Goal: Task Accomplishment & Management: Manage account settings

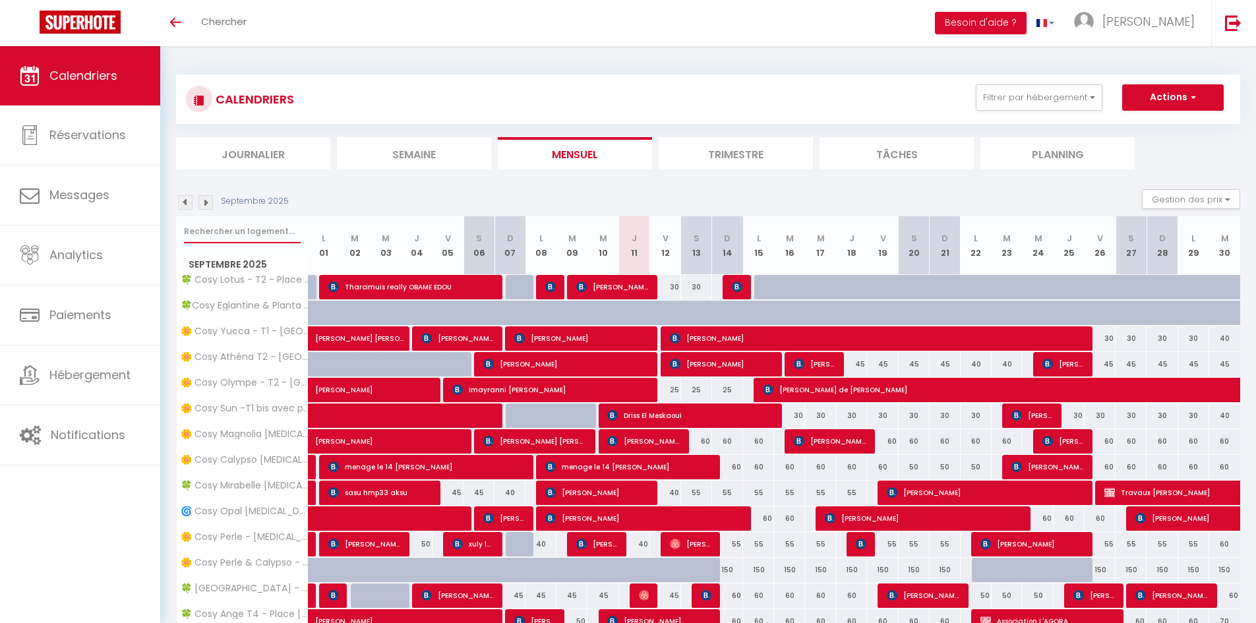
click at [252, 231] on input "text" at bounding box center [242, 231] width 117 height 24
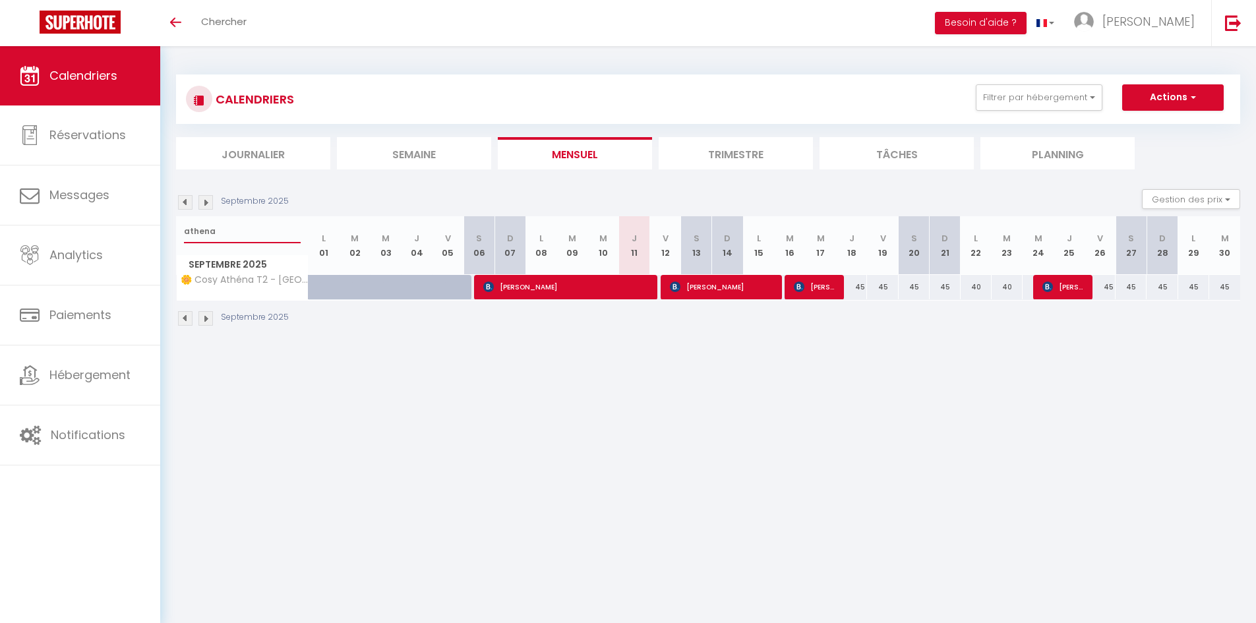
click at [243, 236] on input "athena" at bounding box center [242, 231] width 117 height 24
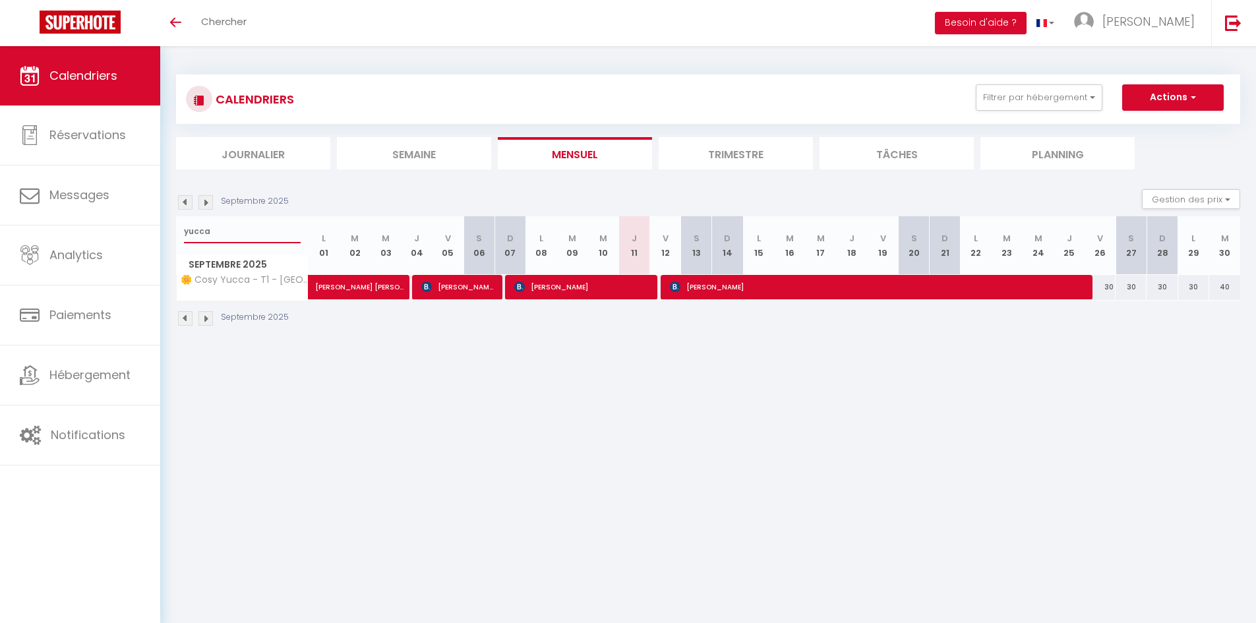
type input "yucca"
click at [629, 277] on span "[PERSON_NAME]" at bounding box center [581, 286] width 134 height 25
select select "OK"
select select "KO"
select select "0"
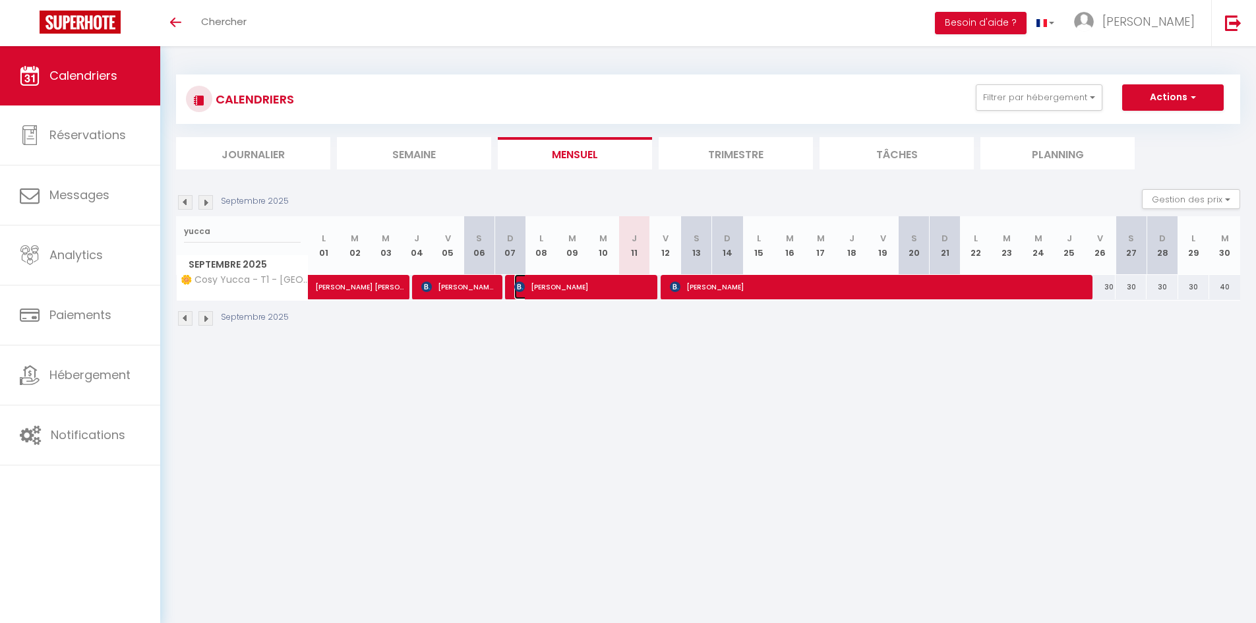
select select "0"
select select "1"
select select
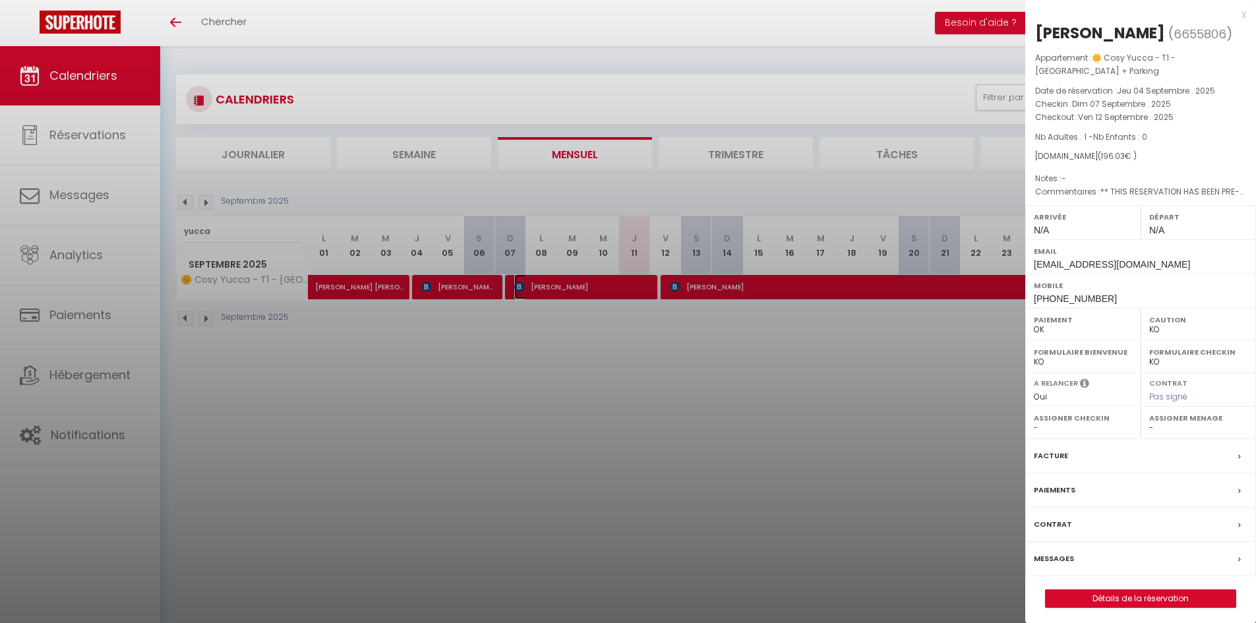
select select "34416"
click at [740, 443] on div at bounding box center [628, 311] width 1256 height 623
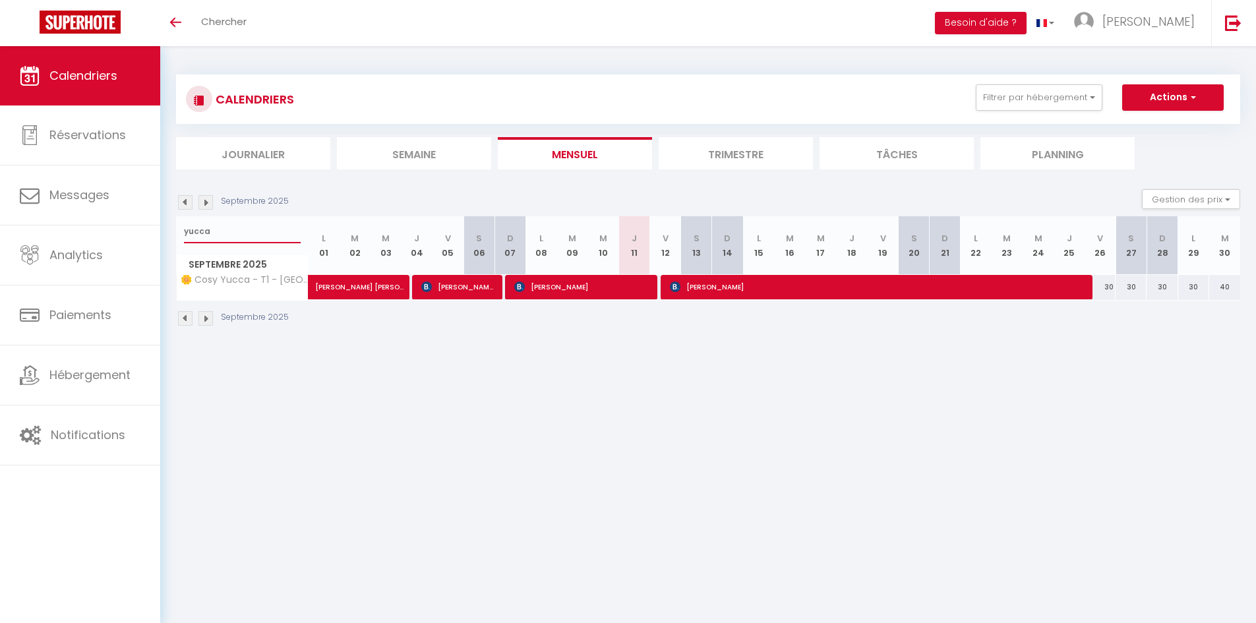
click at [231, 230] on input "yucca" at bounding box center [242, 231] width 117 height 24
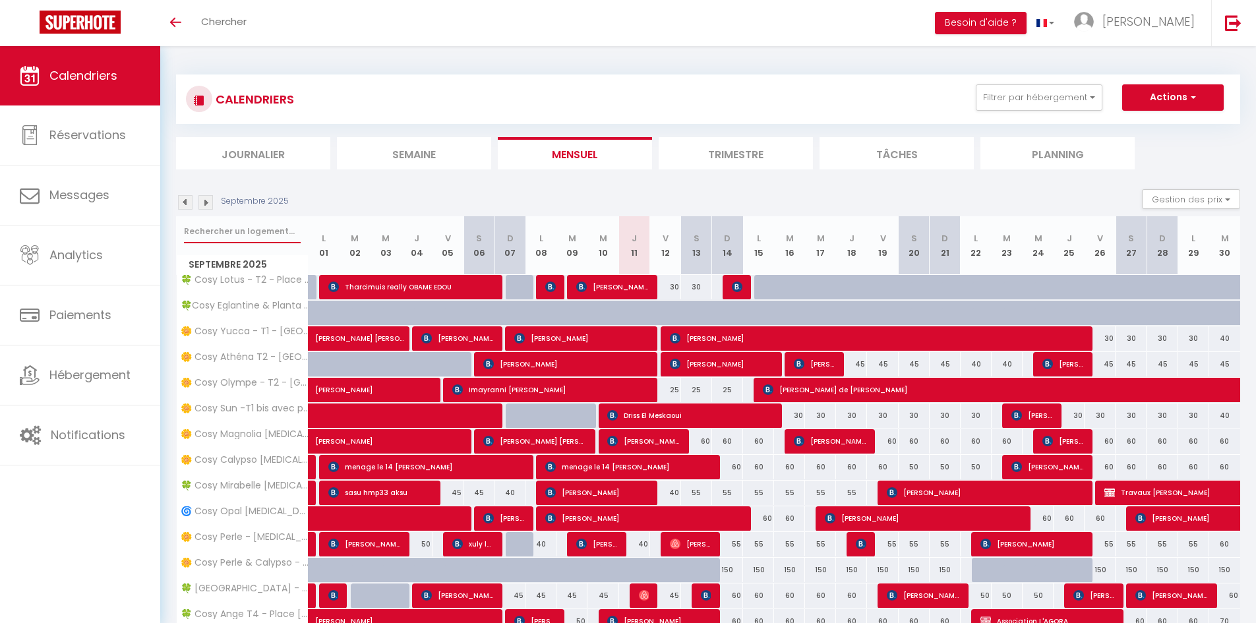
click at [272, 233] on input "text" at bounding box center [242, 231] width 117 height 24
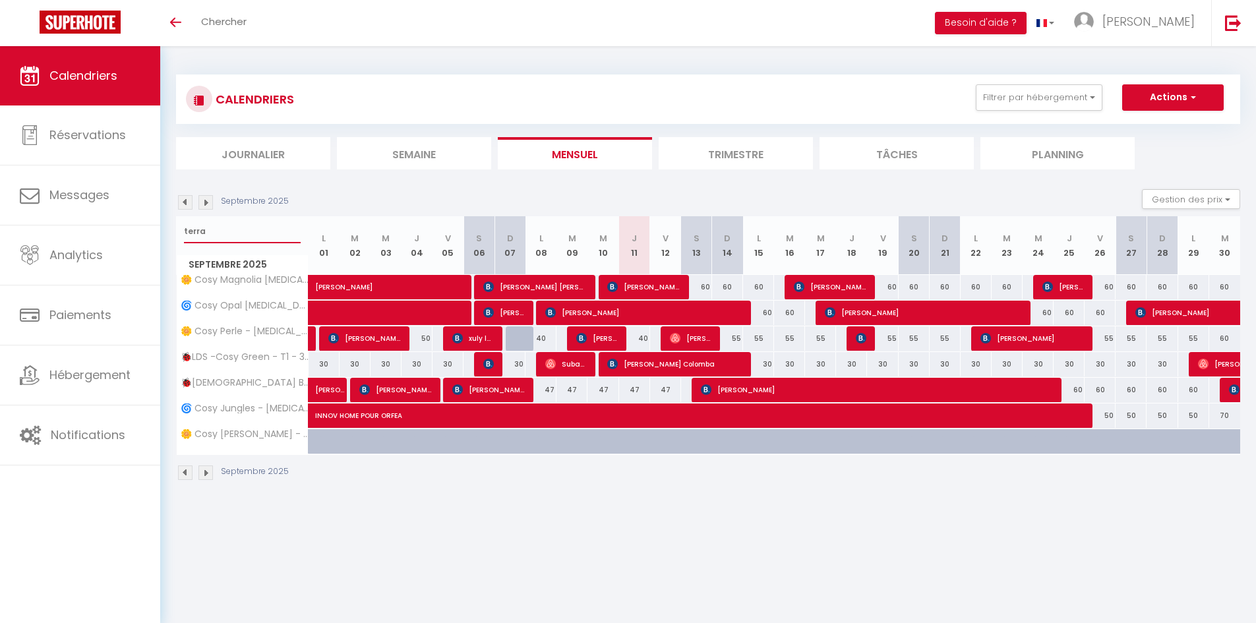
click at [272, 233] on input "terra" at bounding box center [242, 231] width 117 height 24
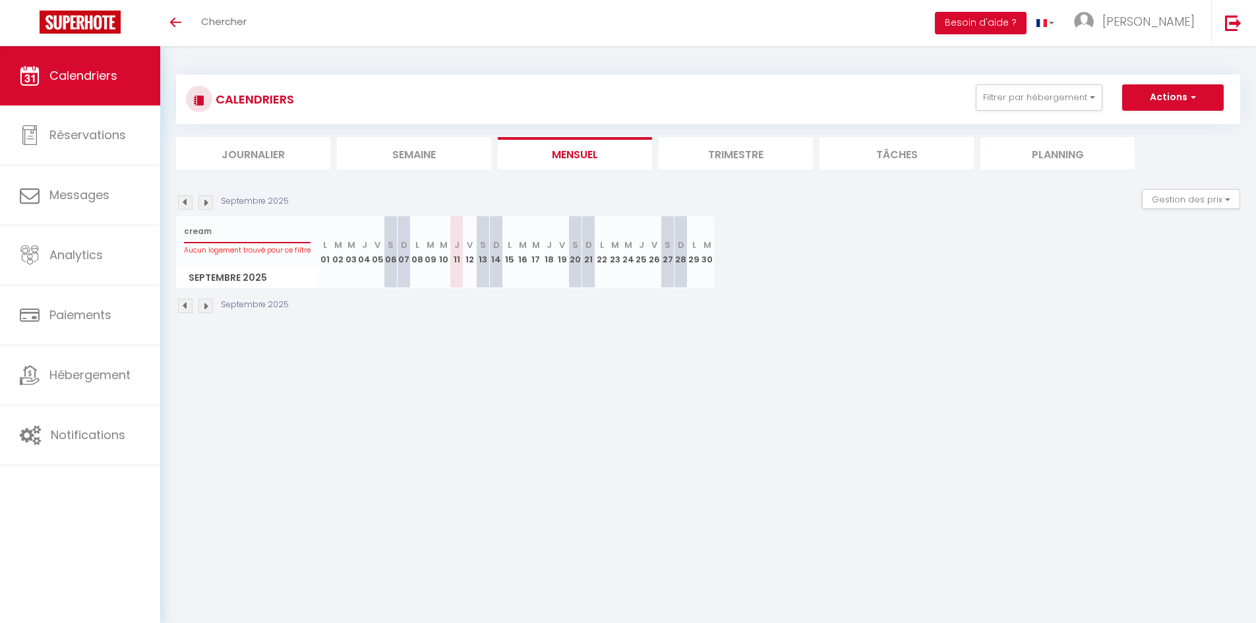
click at [272, 233] on input "cream" at bounding box center [247, 231] width 127 height 24
click at [272, 233] on input "terrac" at bounding box center [247, 231] width 127 height 24
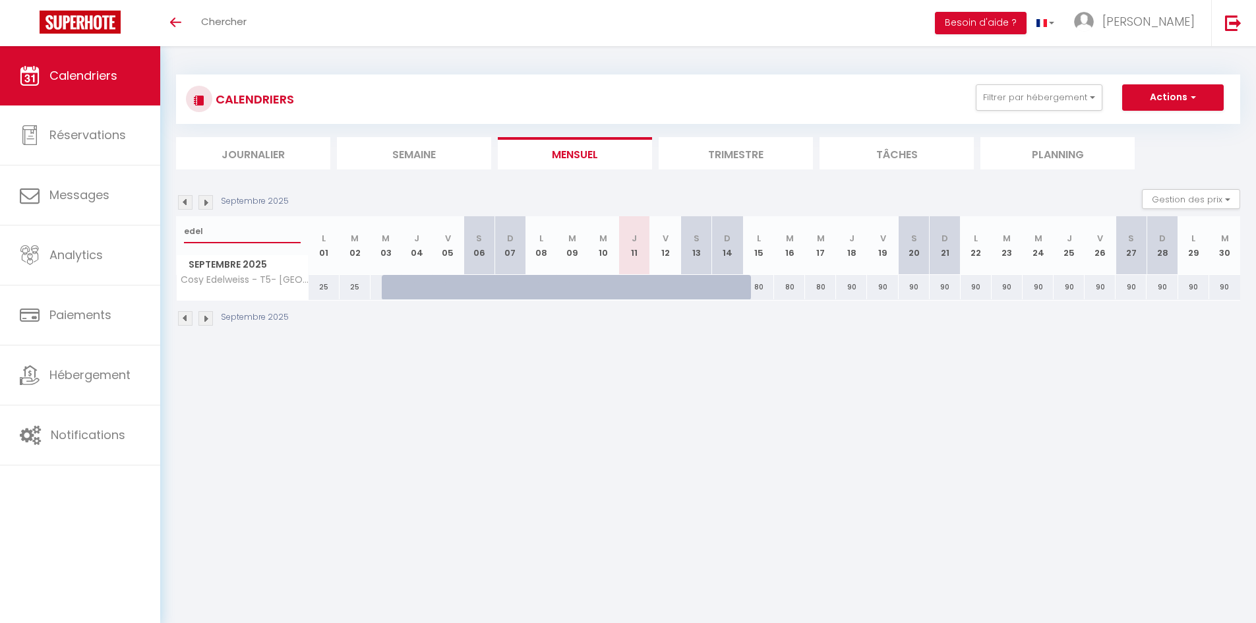
type input "edel"
click at [705, 156] on li "Trimestre" at bounding box center [735, 153] width 154 height 32
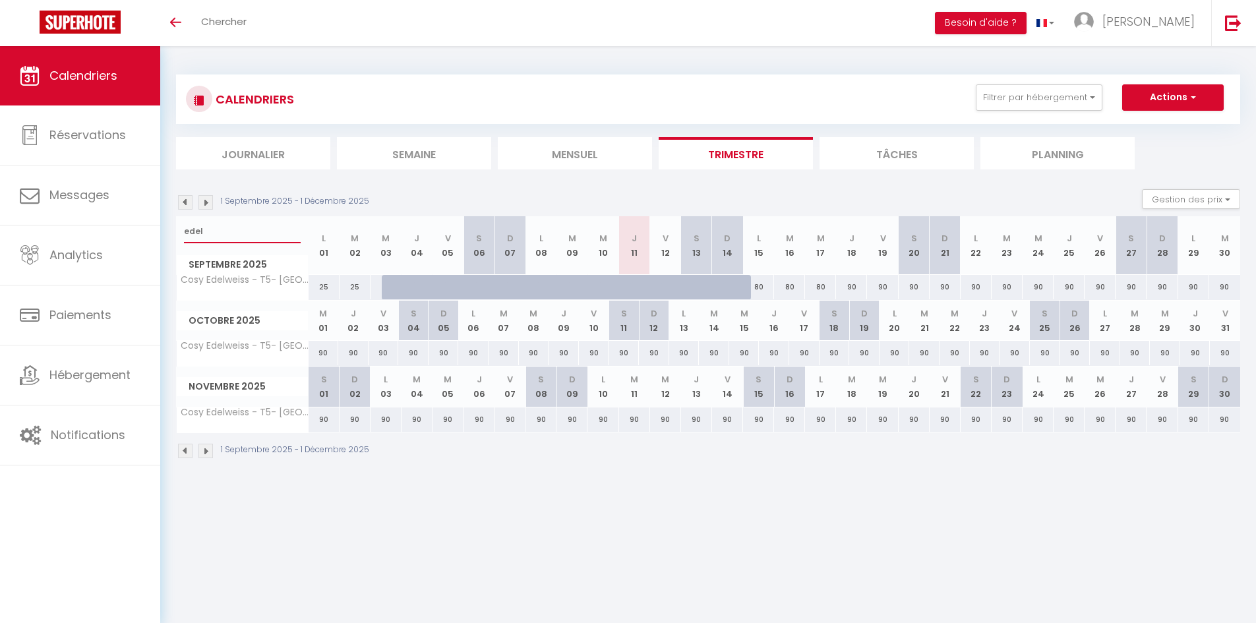
click at [216, 231] on input "edel" at bounding box center [242, 231] width 117 height 24
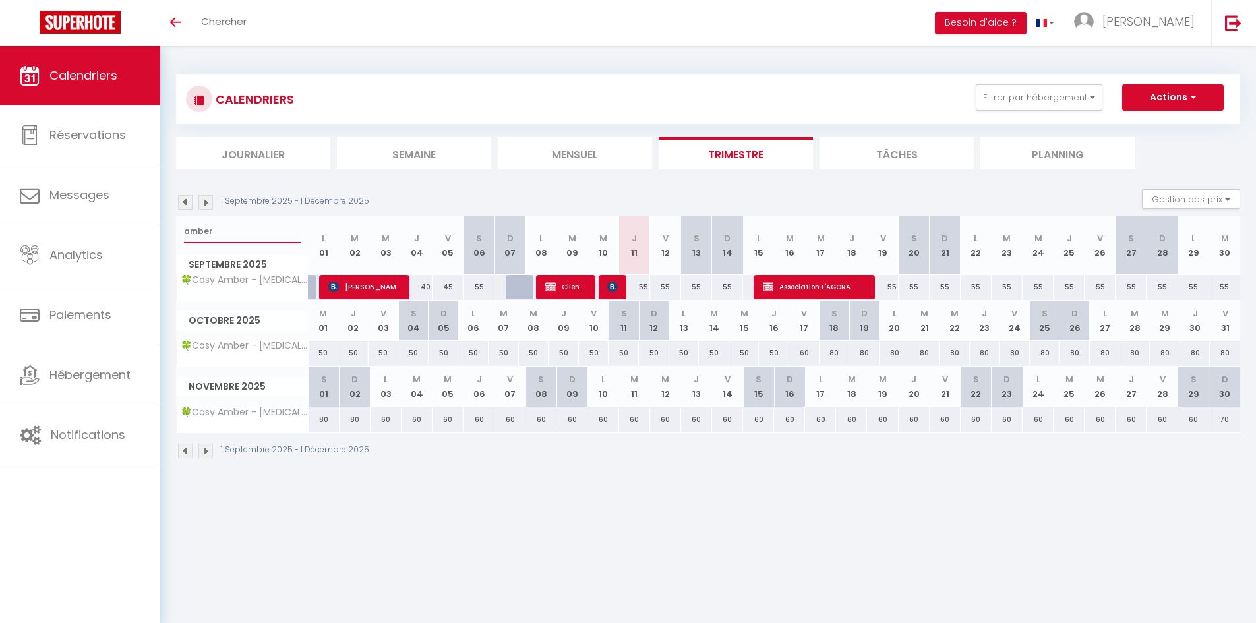
type input "amber"
click at [614, 283] on img at bounding box center [612, 286] width 11 height 11
select select
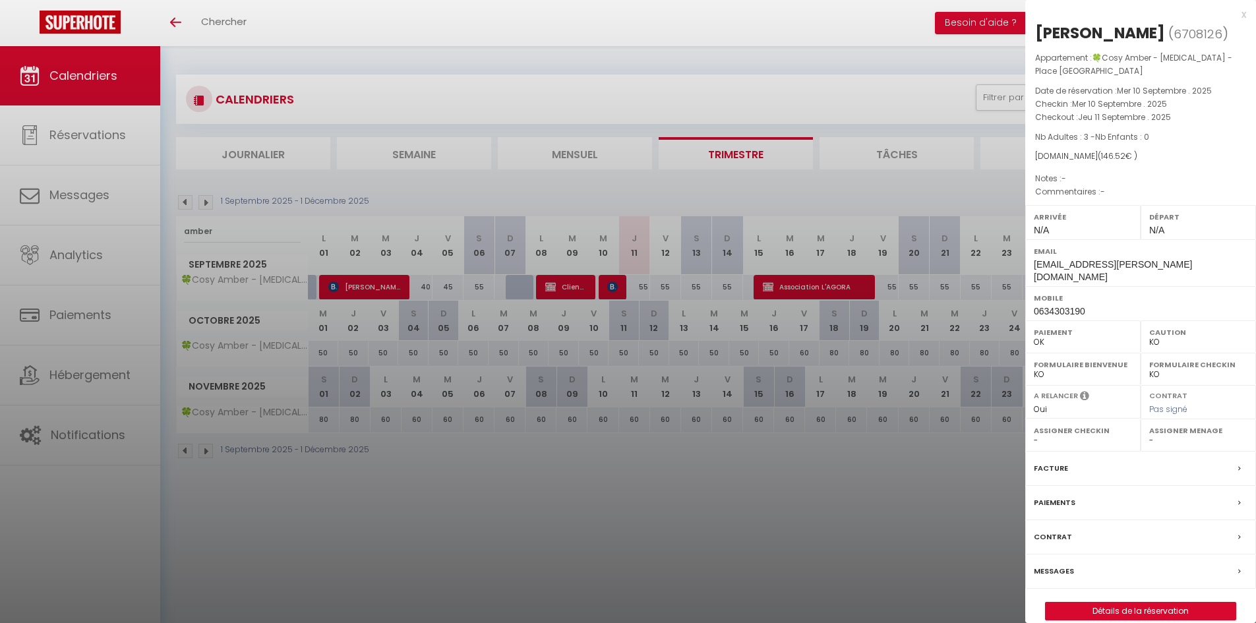
click at [1066, 564] on label "Messages" at bounding box center [1054, 571] width 40 height 14
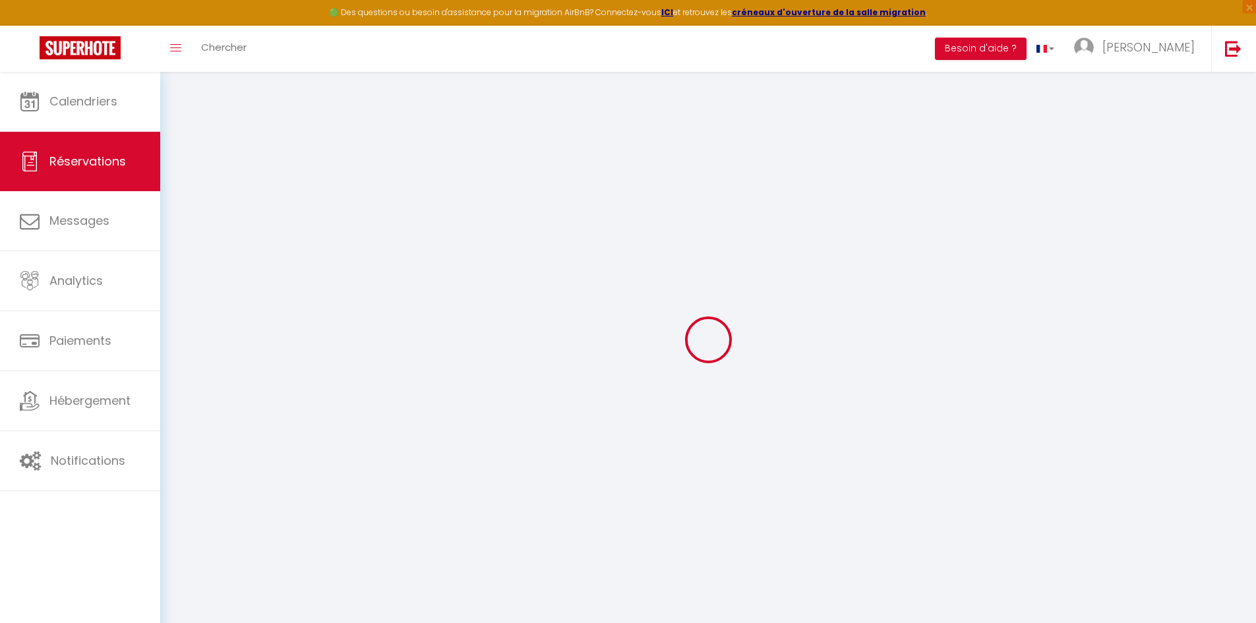
select select
checkbox input "true"
select select
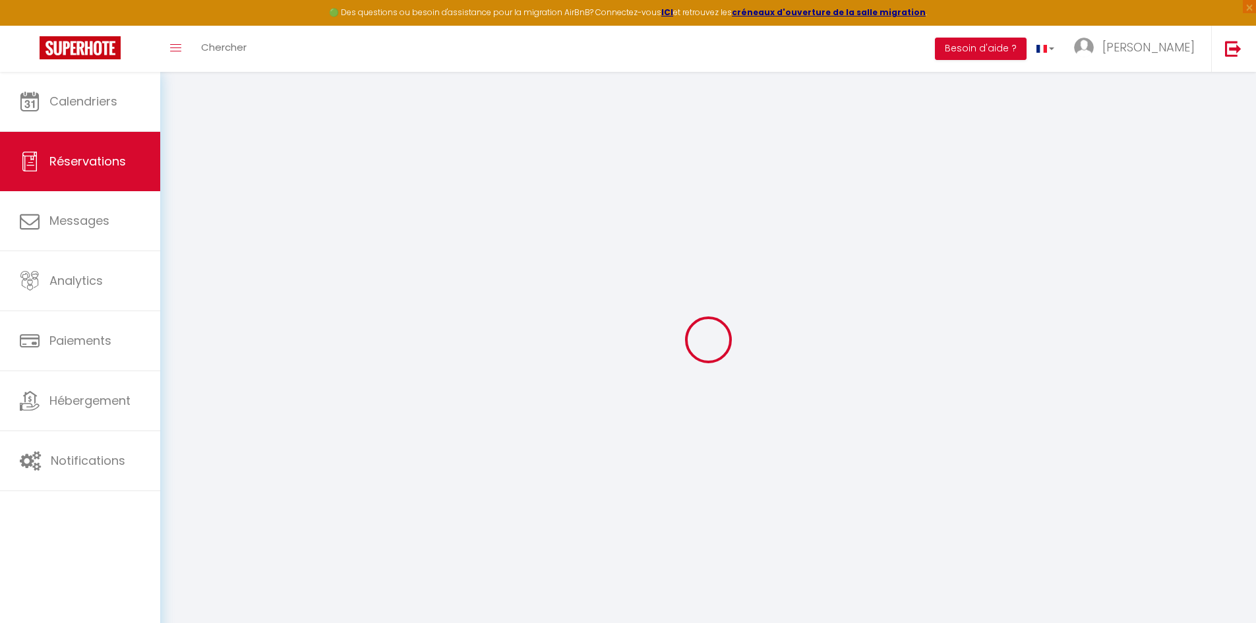
checkbox input "true"
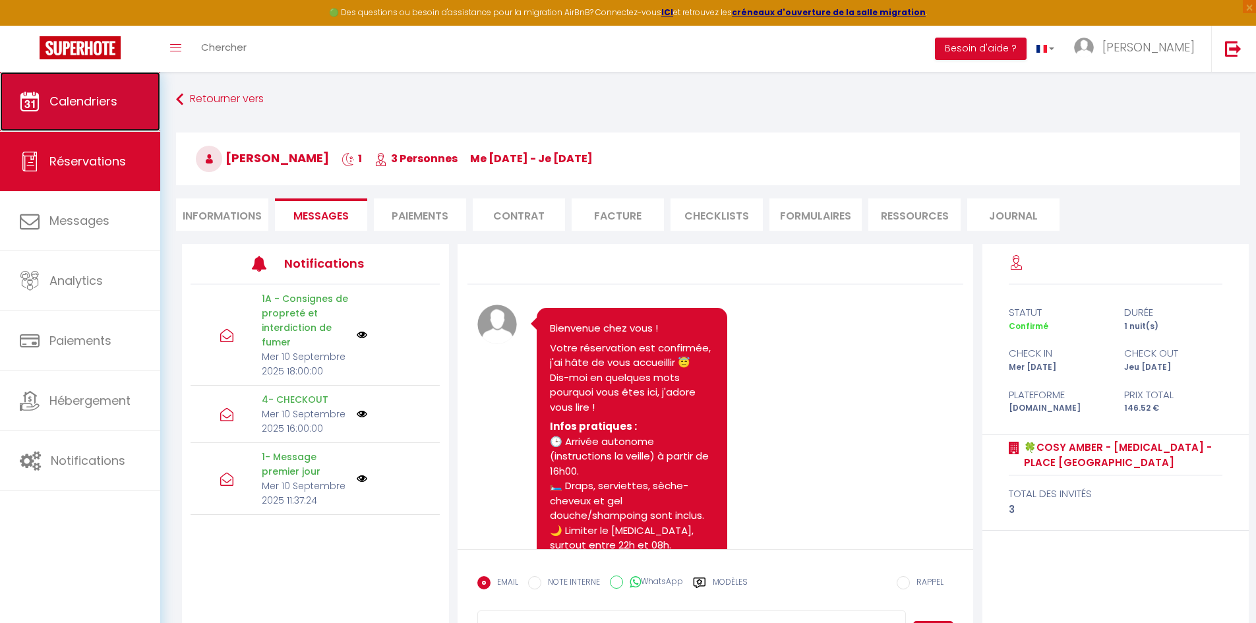
click at [102, 115] on link "Calendriers" at bounding box center [80, 101] width 160 height 59
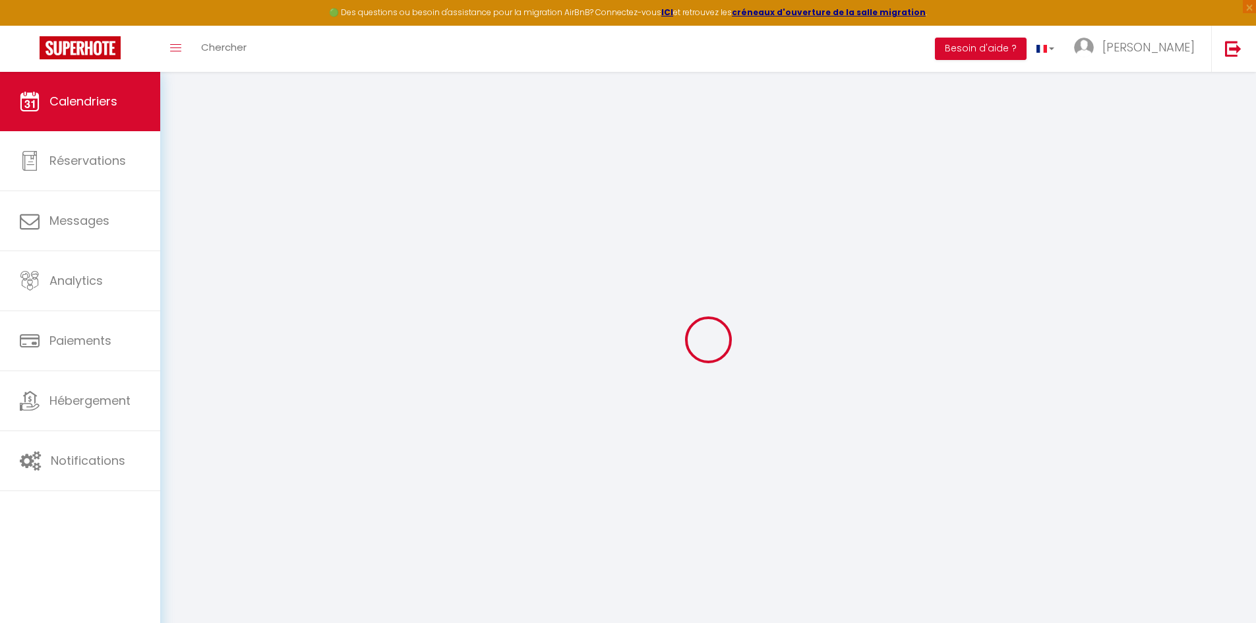
select select
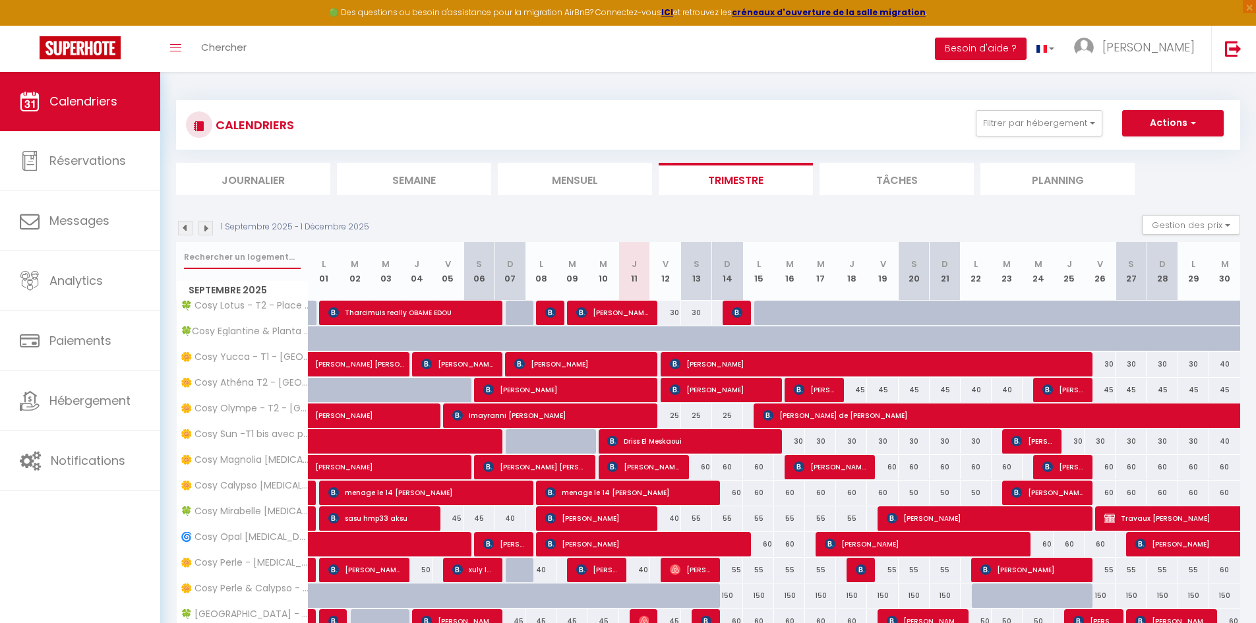
click at [252, 256] on input "text" at bounding box center [242, 257] width 117 height 24
type input "ambe"
select select
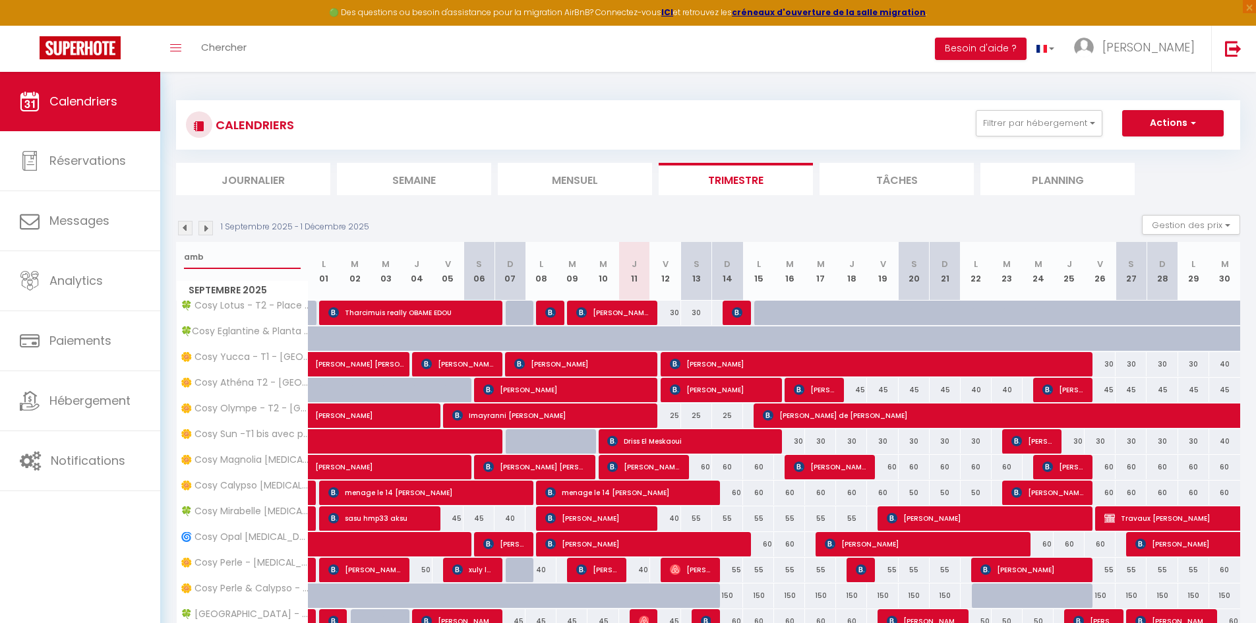
select select
type input "amber"
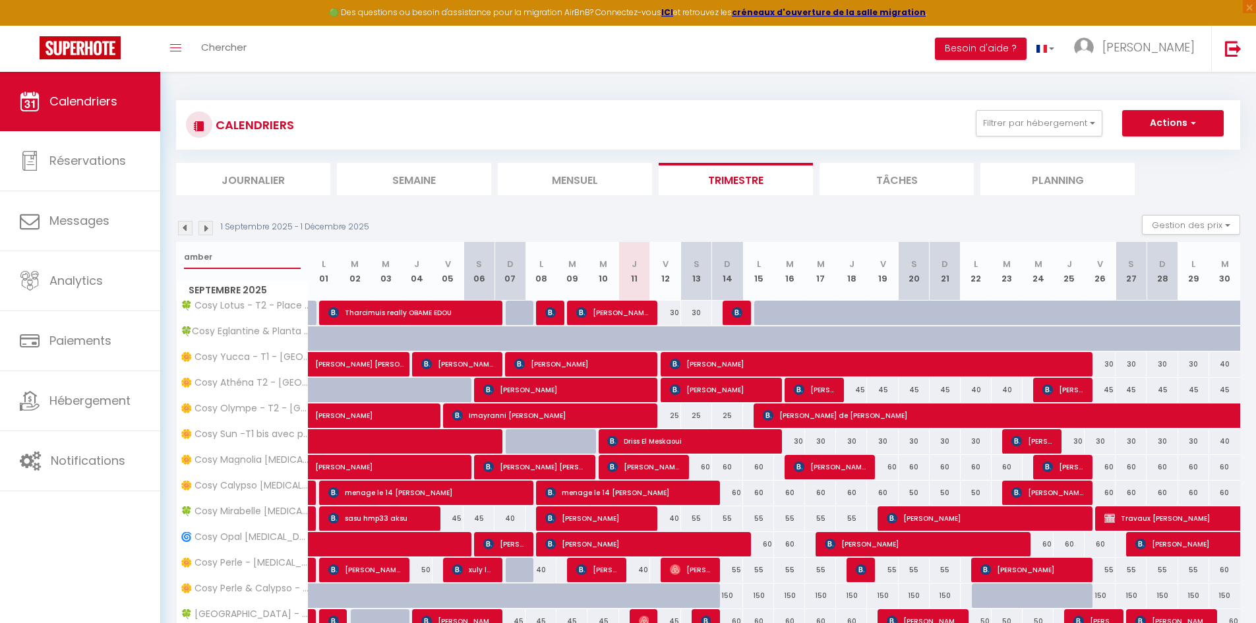
select select
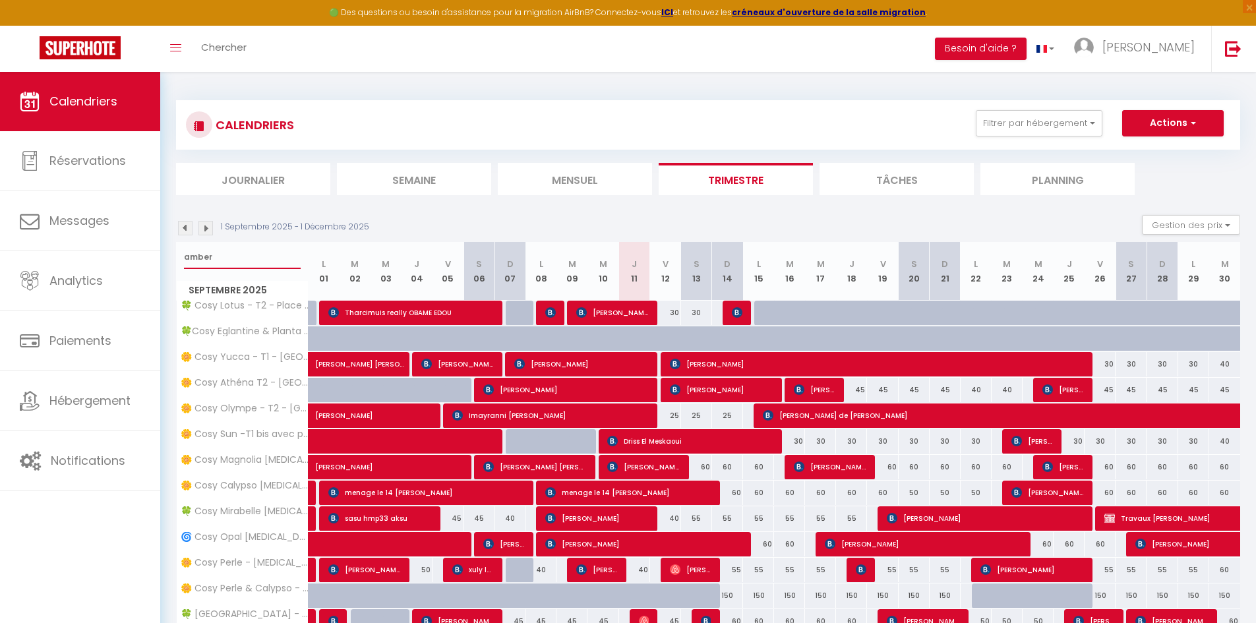
select select
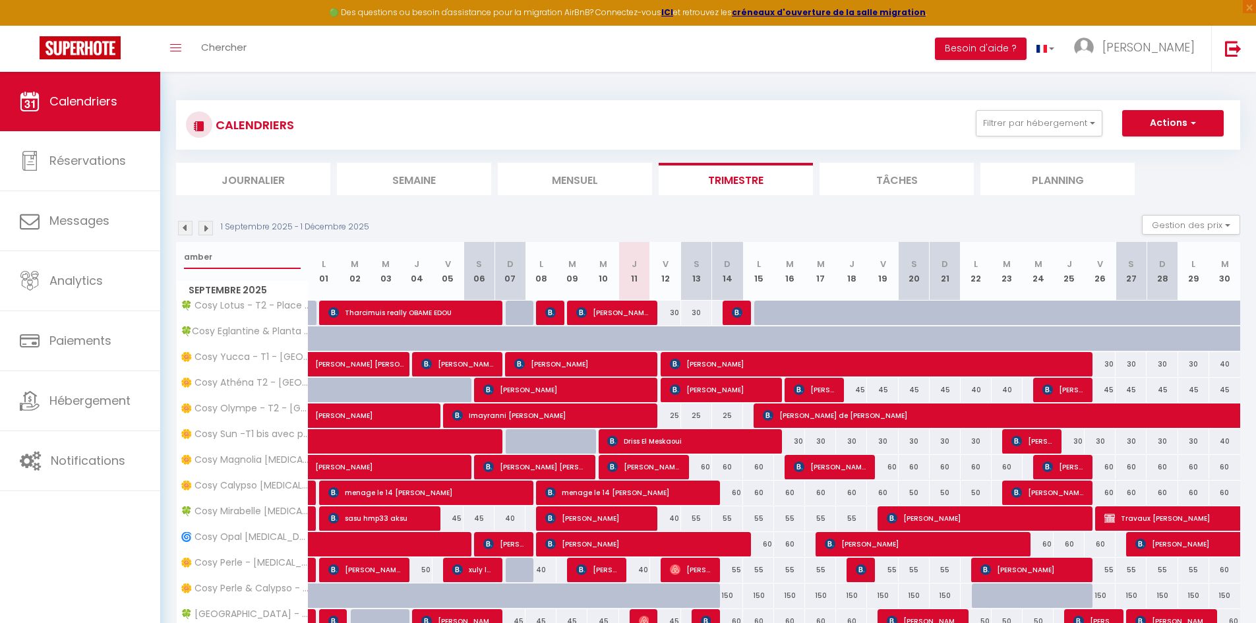
select select
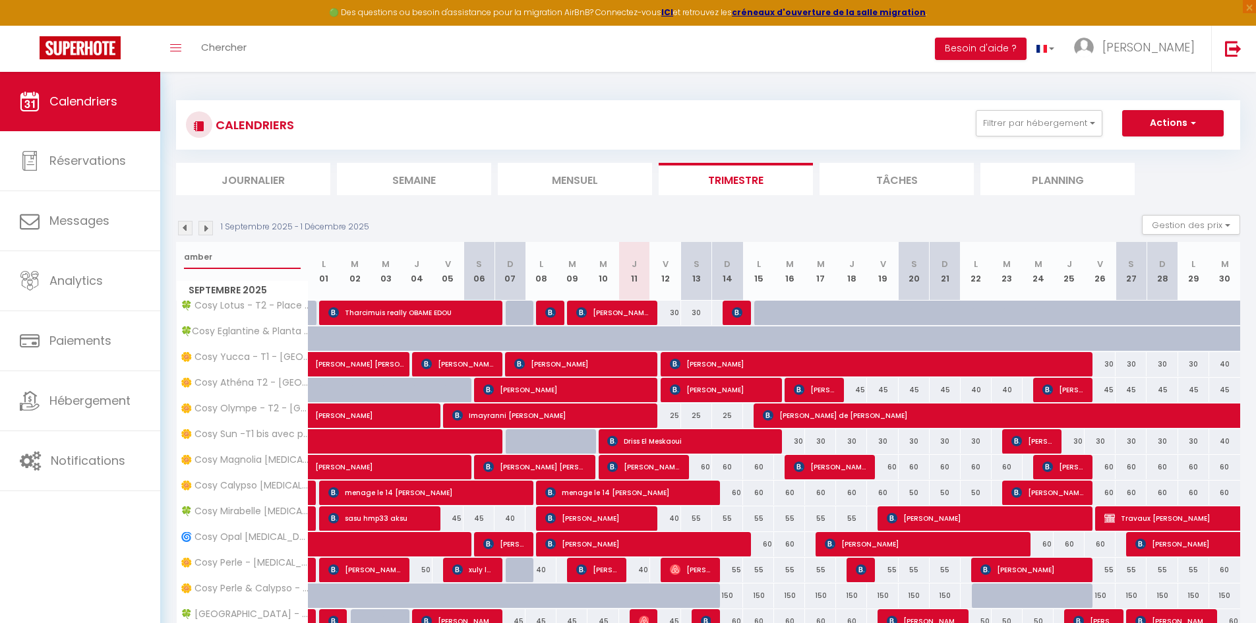
select select
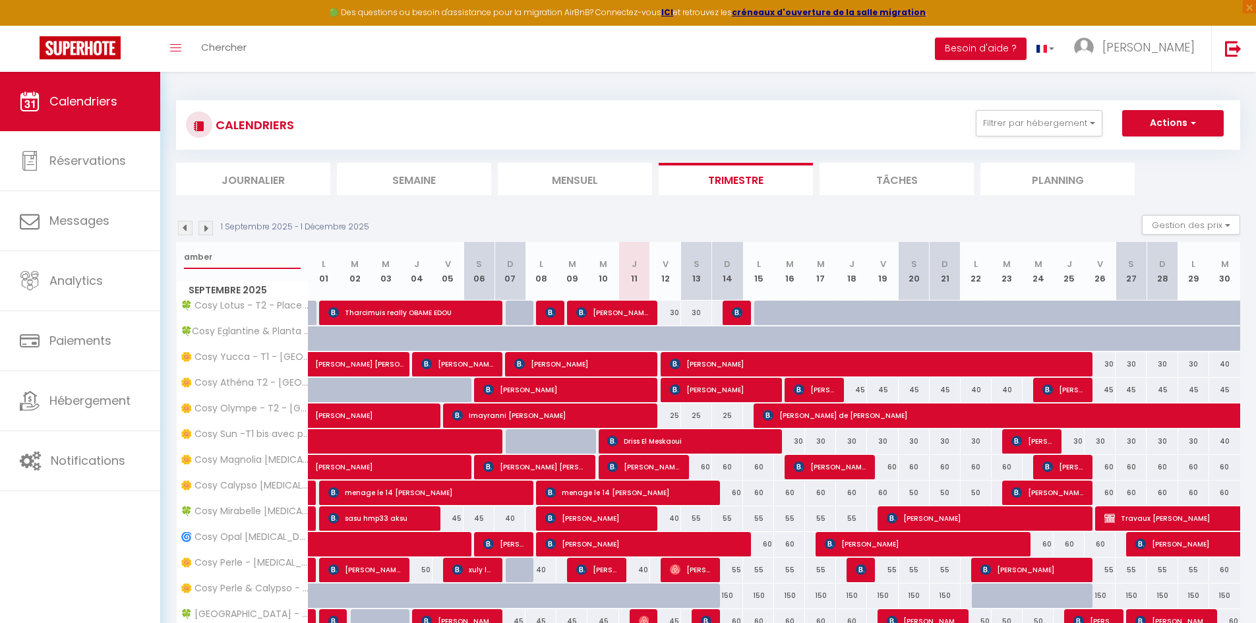
select select
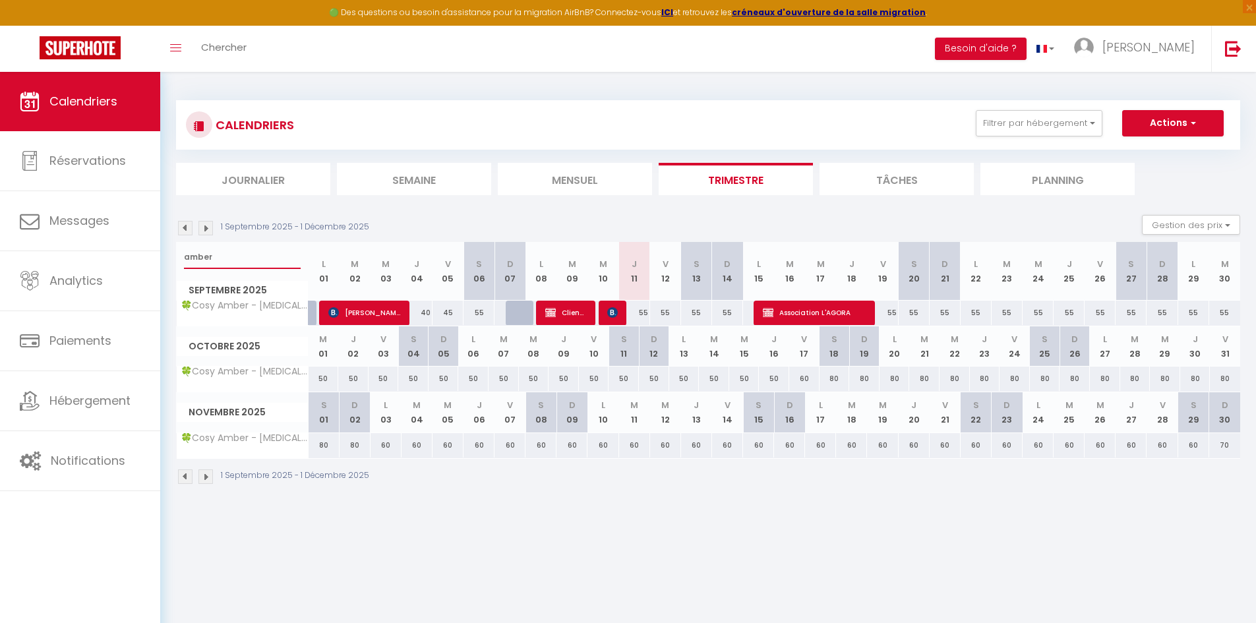
type input "amber"
click at [369, 307] on span "[PERSON_NAME]" at bounding box center [364, 312] width 73 height 25
select select "OK"
select select "0"
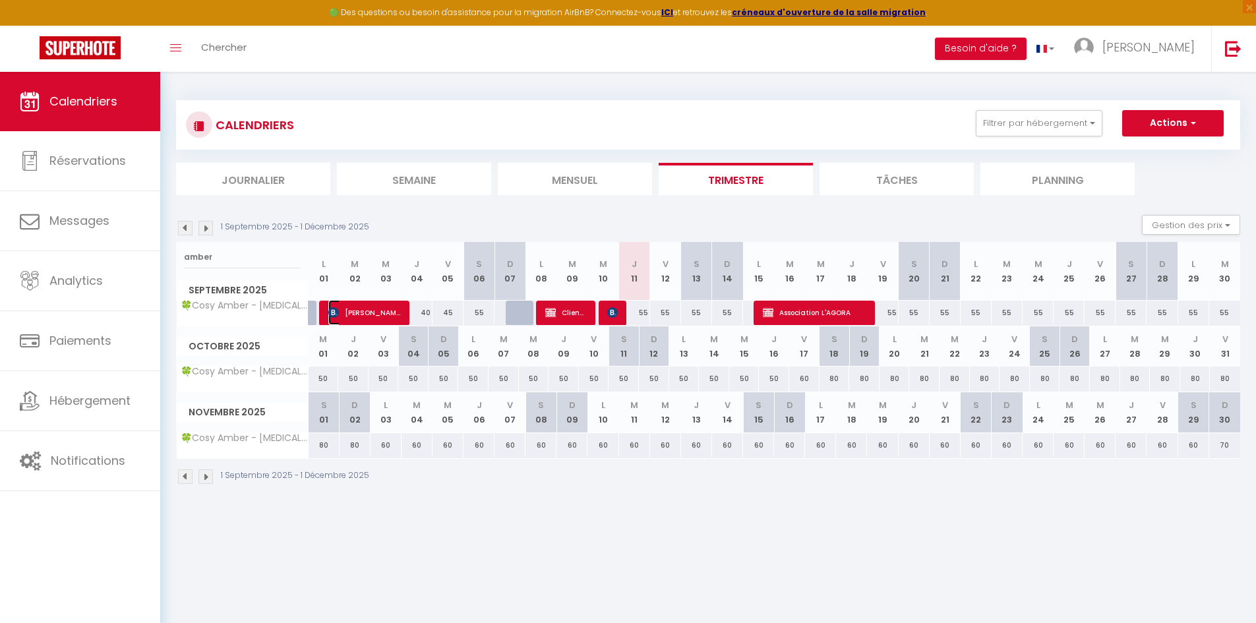
select select "0"
select select "1"
select select
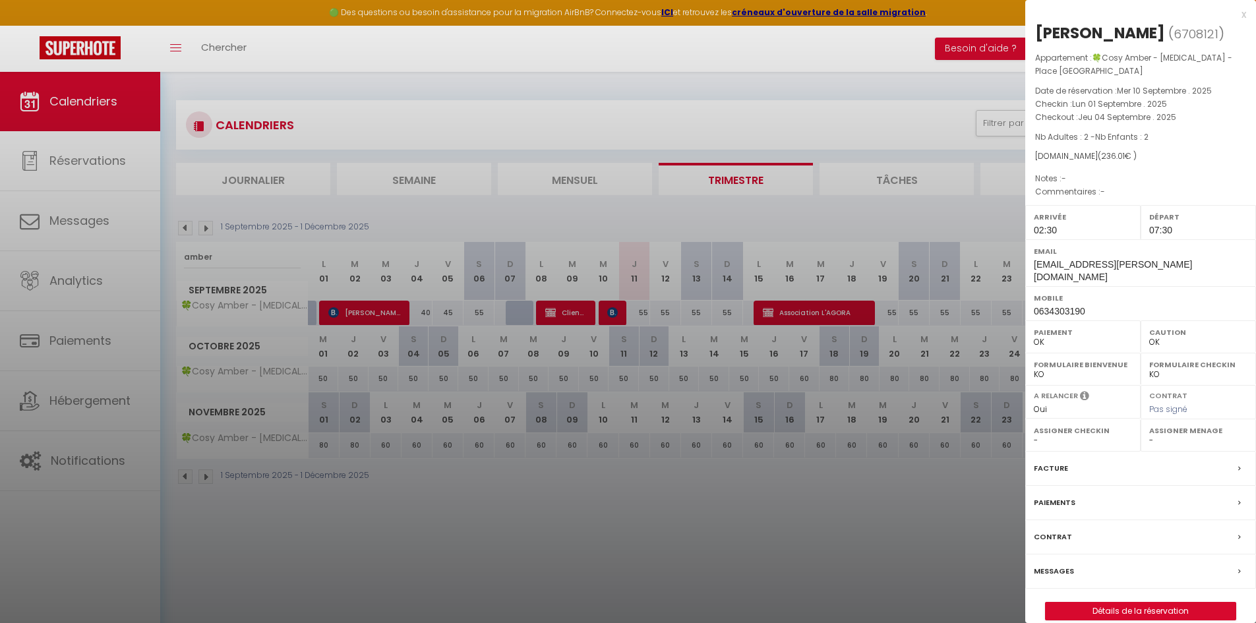
click at [1063, 564] on label "Messages" at bounding box center [1054, 571] width 40 height 14
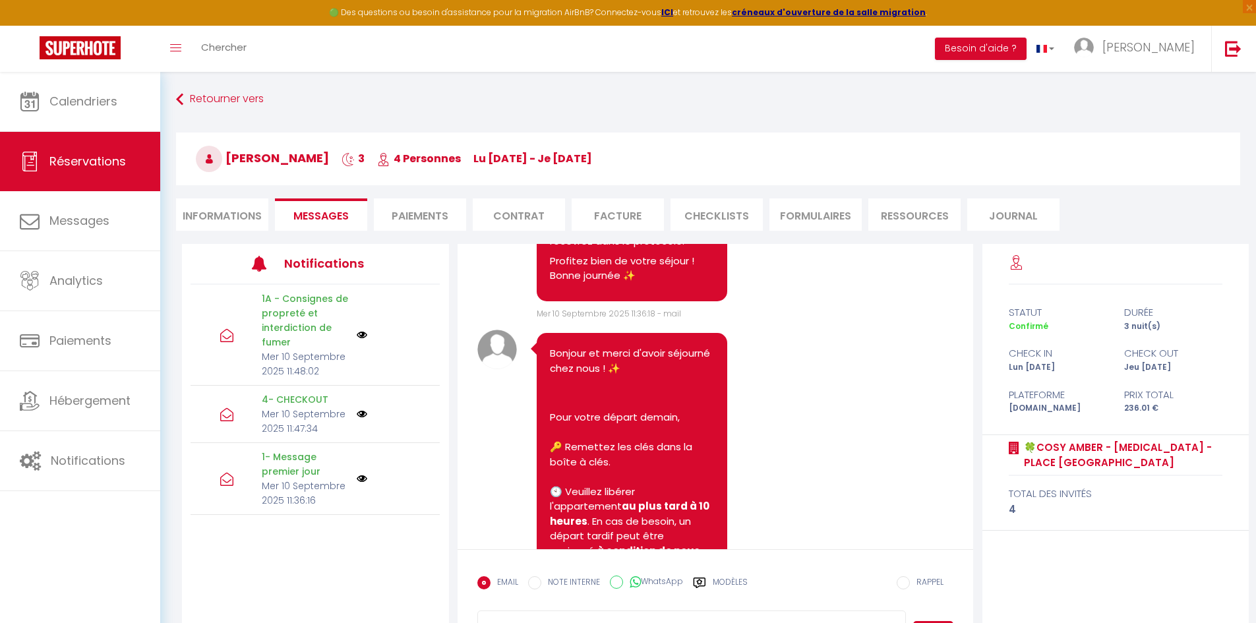
scroll to position [461, 0]
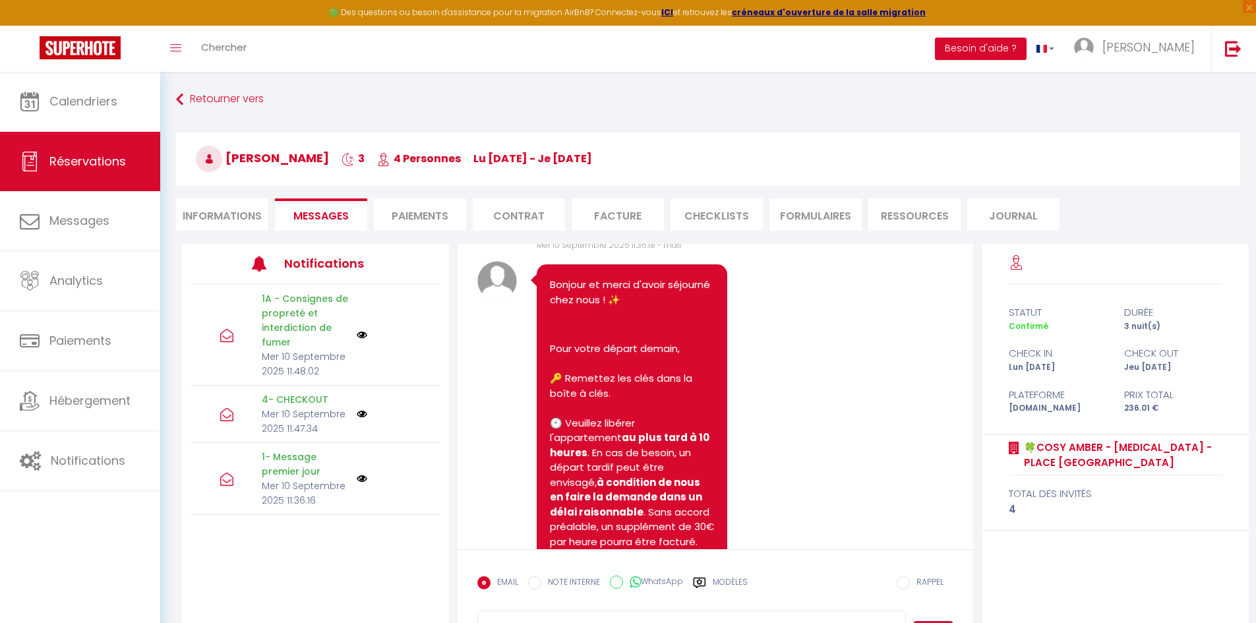
click at [216, 214] on li "Informations" at bounding box center [222, 214] width 92 height 32
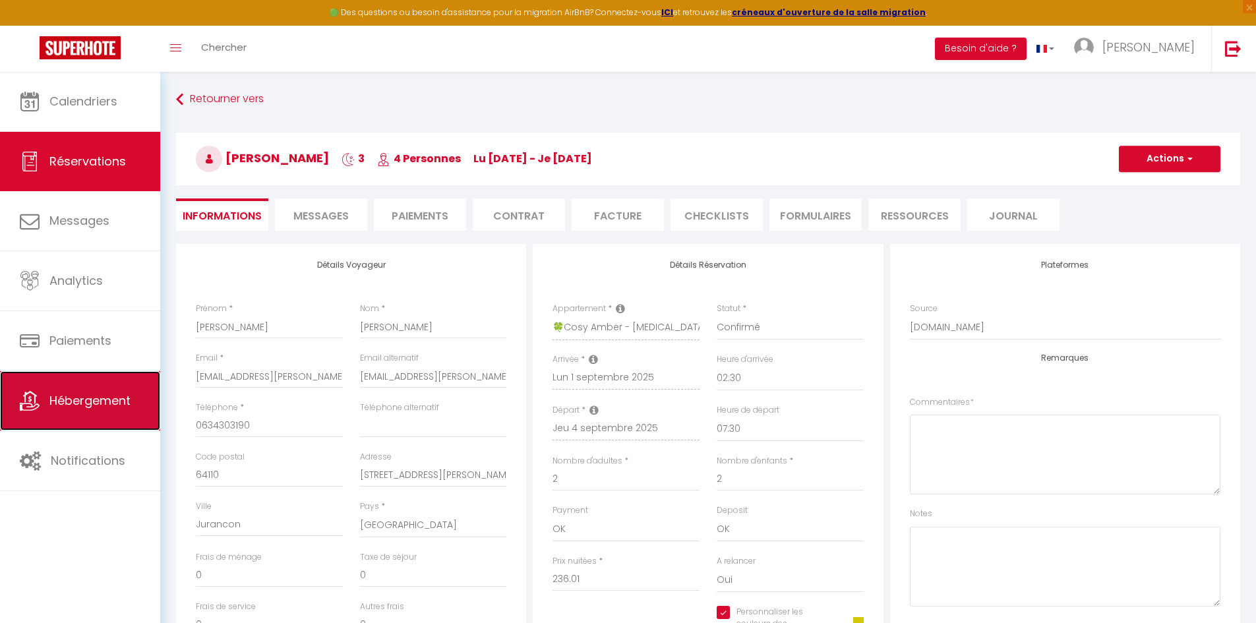
click at [99, 406] on span "Hébergement" at bounding box center [89, 400] width 81 height 16
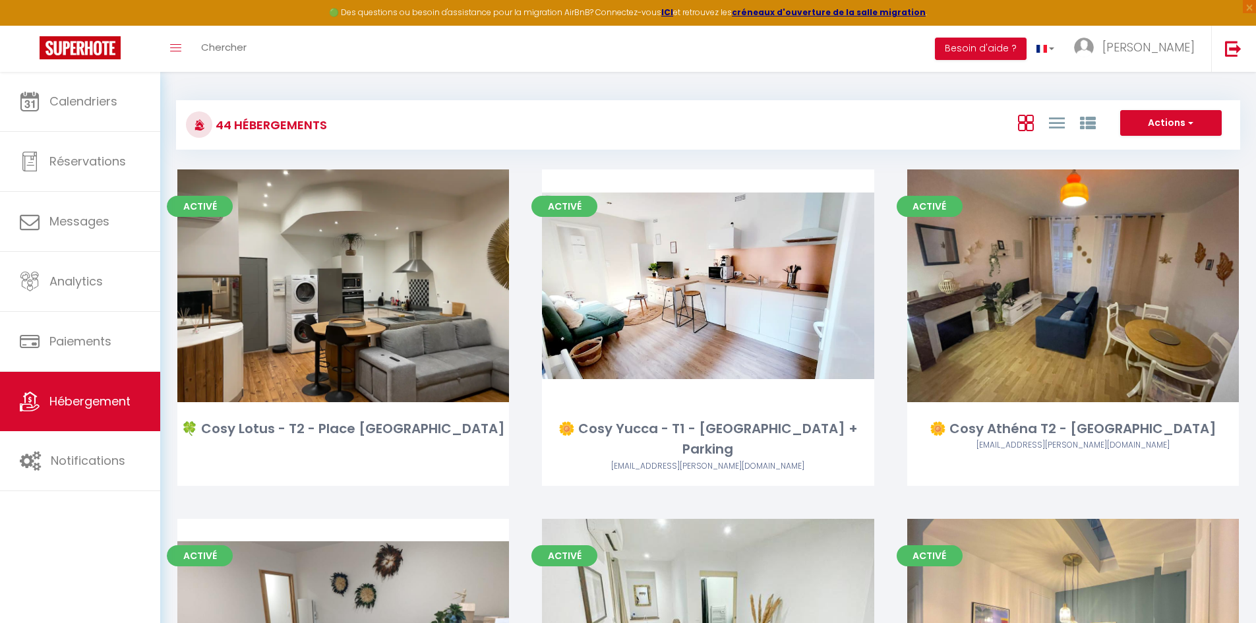
scroll to position [4286, 0]
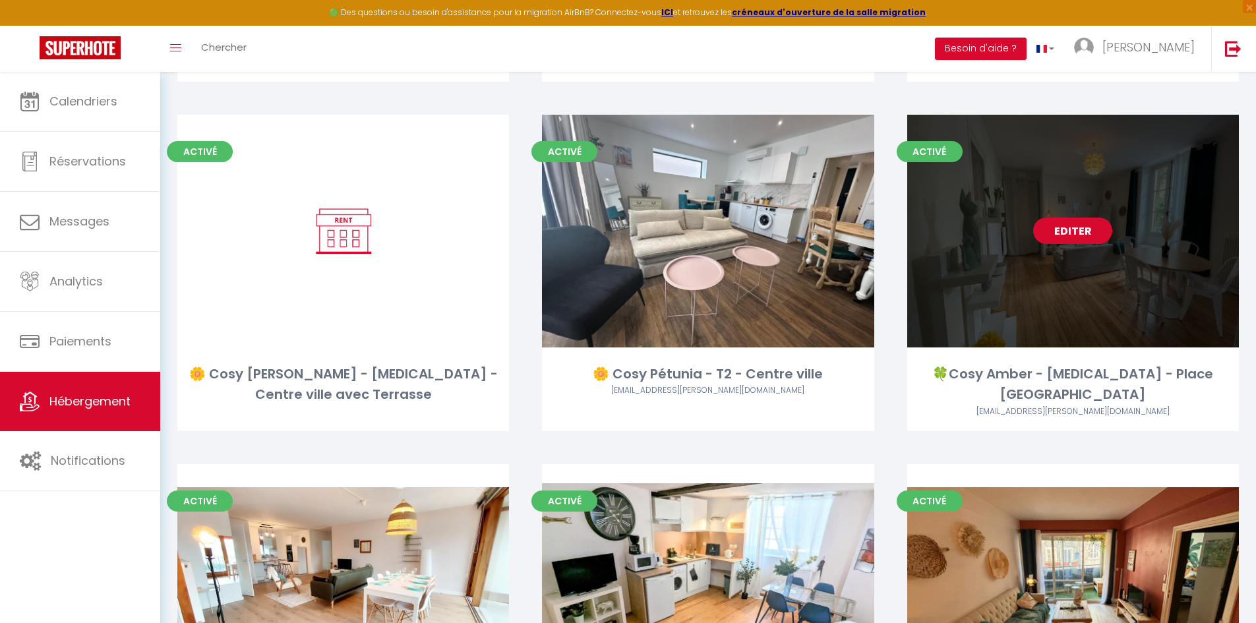
click at [1082, 218] on link "Editer" at bounding box center [1072, 231] width 79 height 26
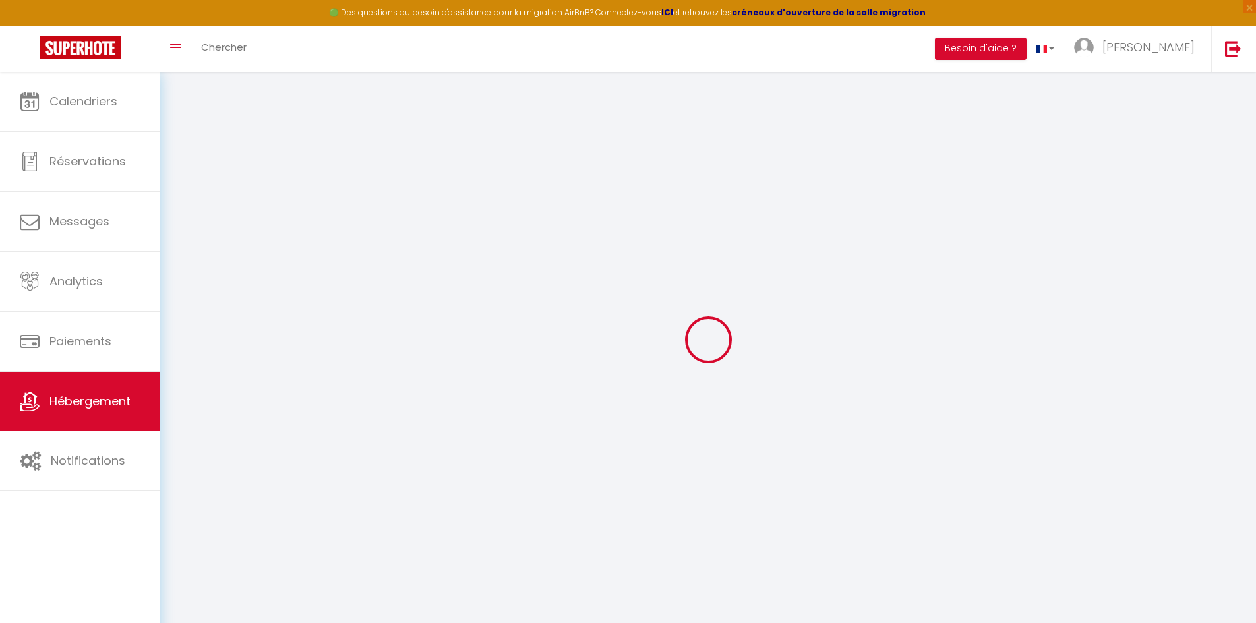
select select
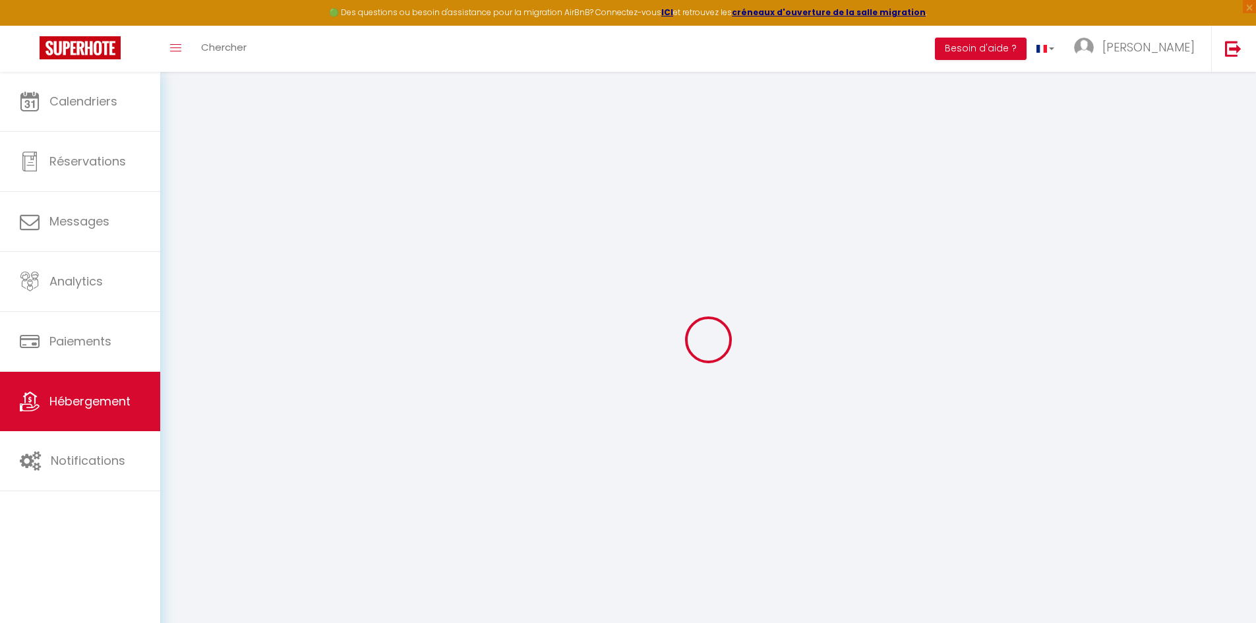
checkbox input "false"
checkbox input "true"
select select
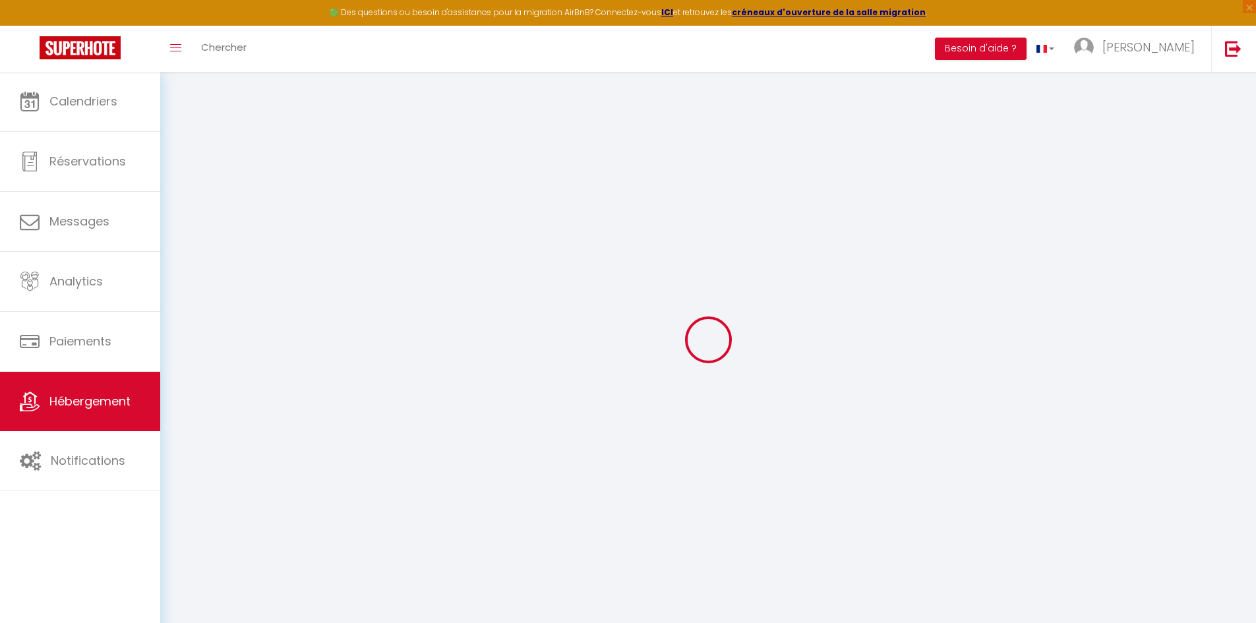
select select
checkbox input "false"
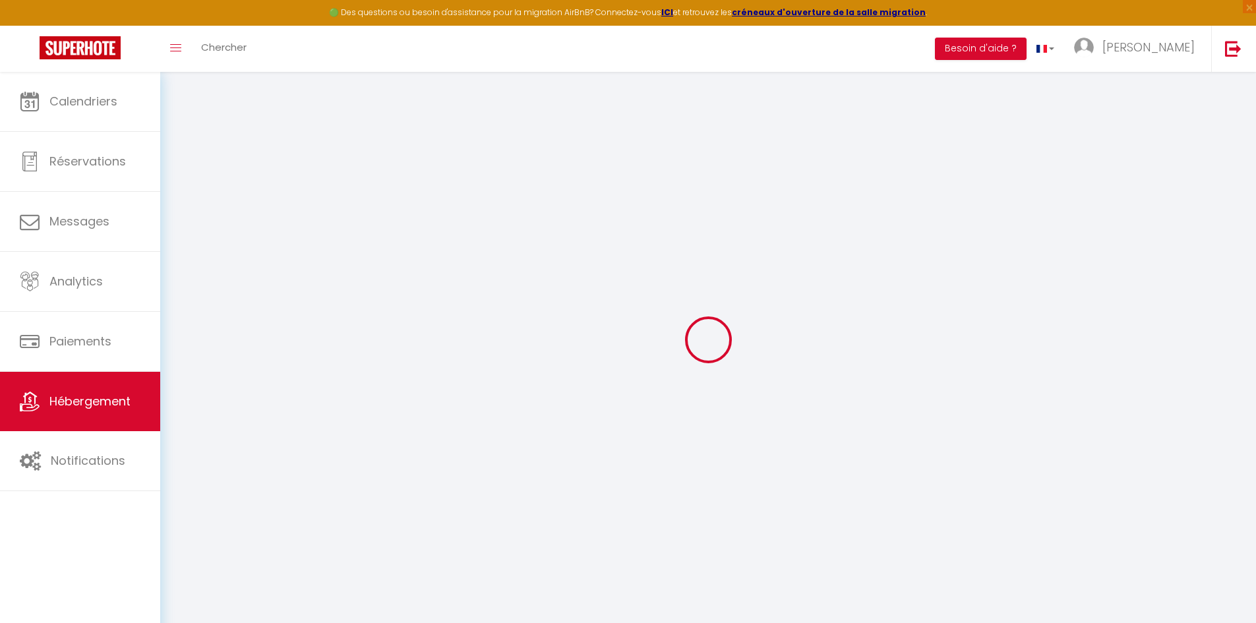
checkbox input "true"
select select
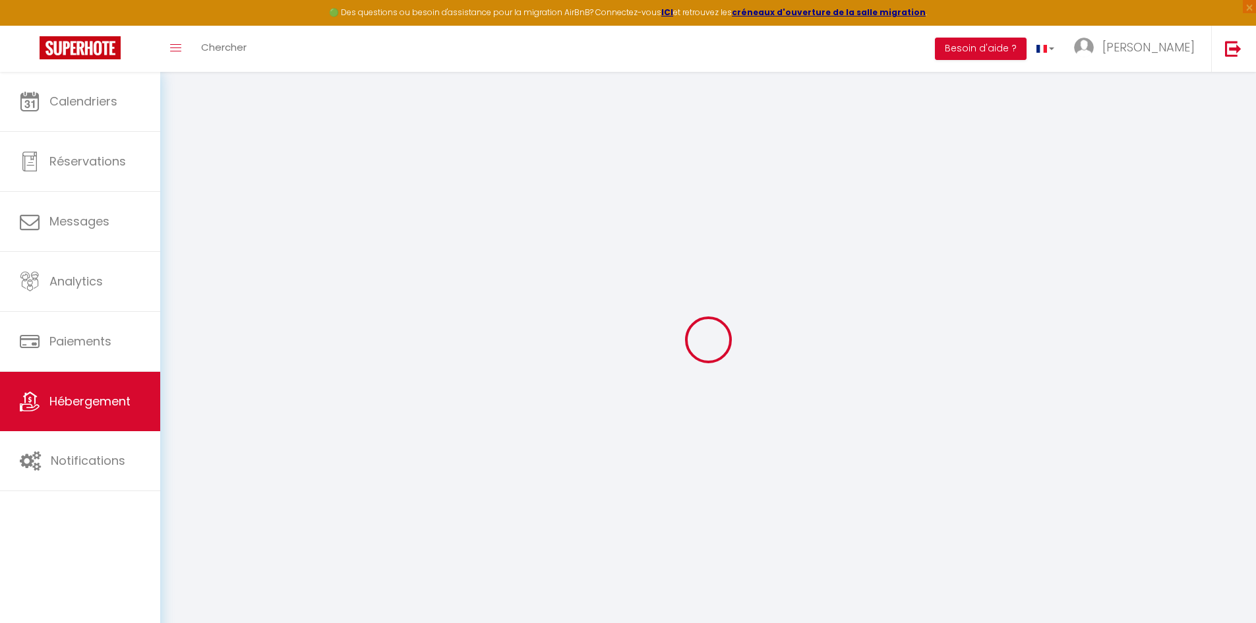
select select
checkbox input "false"
checkbox input "true"
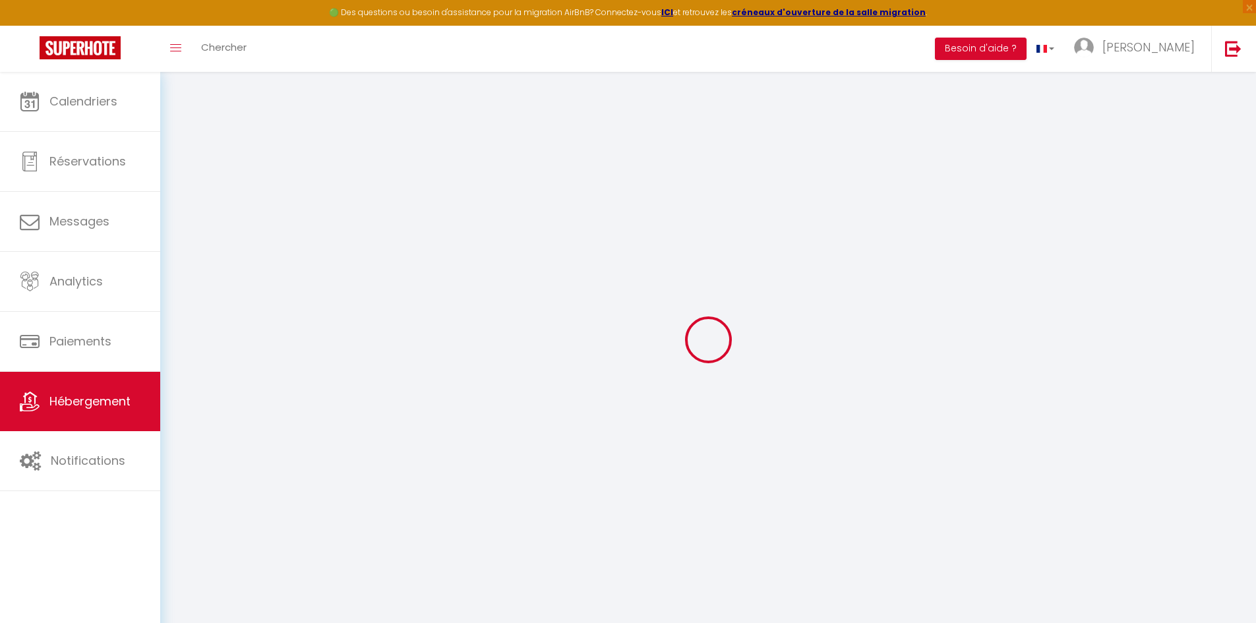
checkbox input "true"
checkbox input "false"
checkbox input "true"
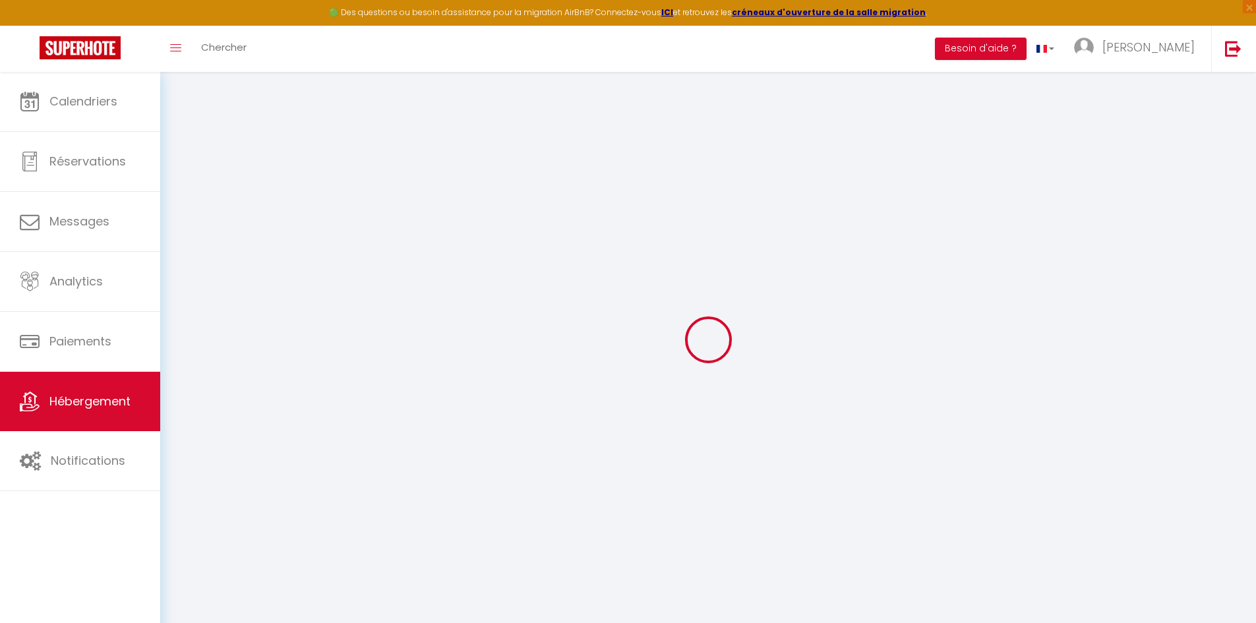
checkbox input "true"
select select "16:00"
select select "00:00"
select select "10:00"
select select "30"
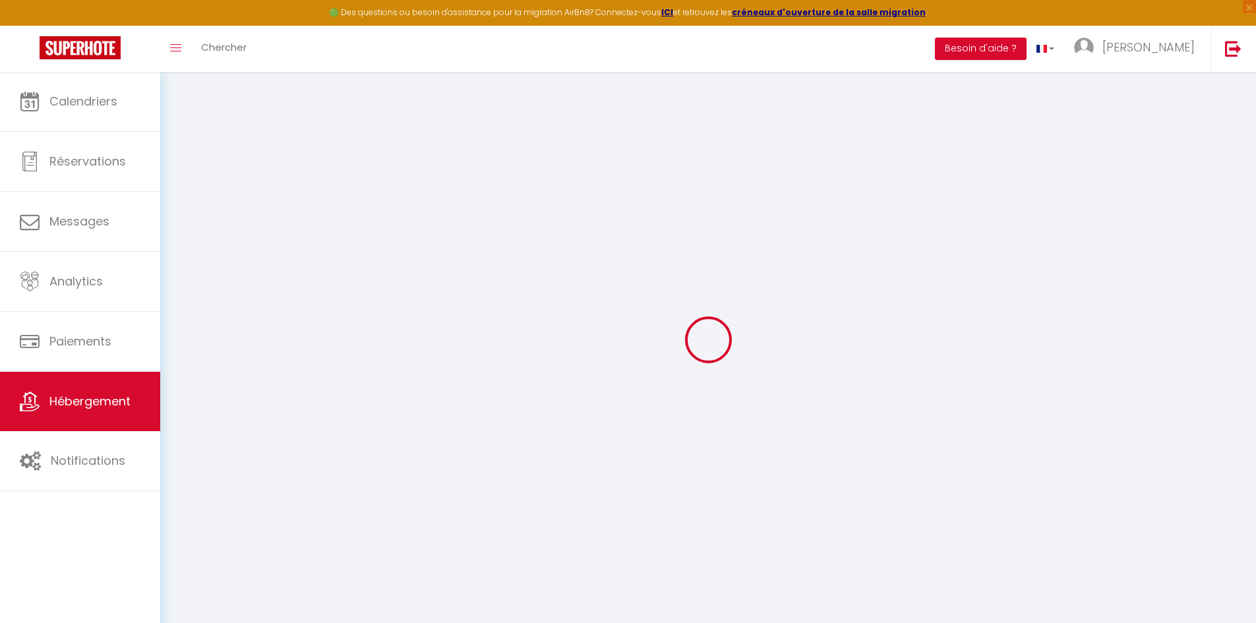
select select "120"
checkbox input "false"
checkbox input "true"
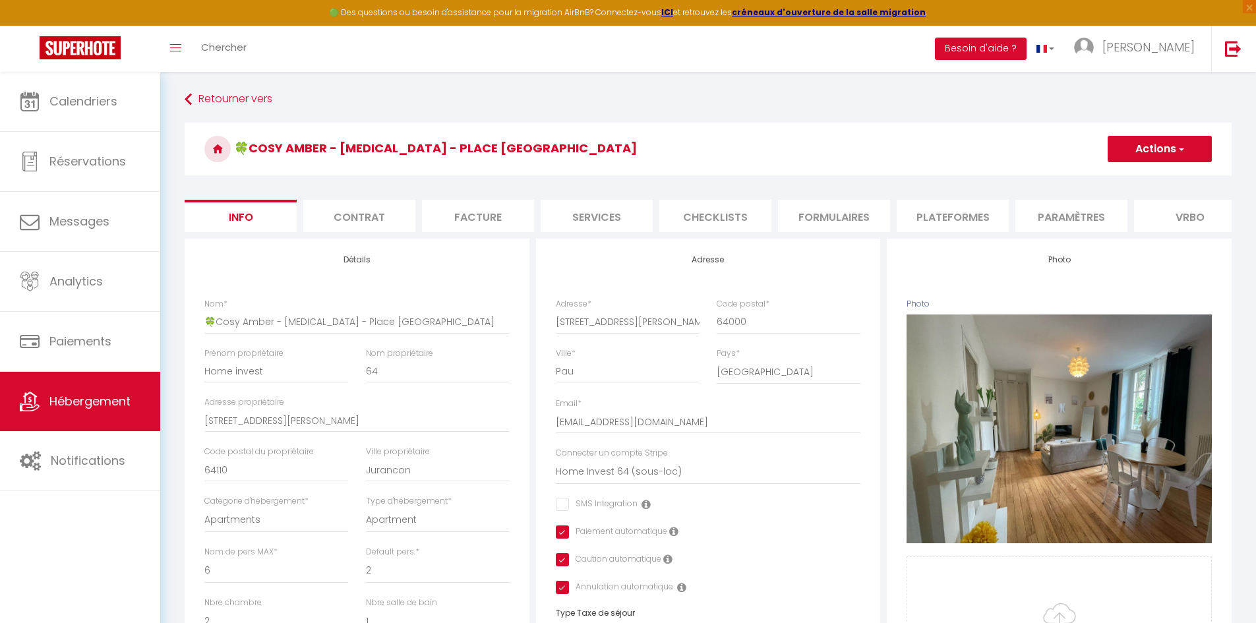
checkbox input "false"
checkbox input "true"
